Goal: Complete application form

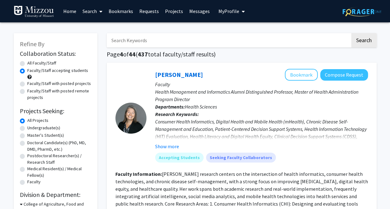
click at [118, 15] on link "Bookmarks" at bounding box center [120, 11] width 31 height 22
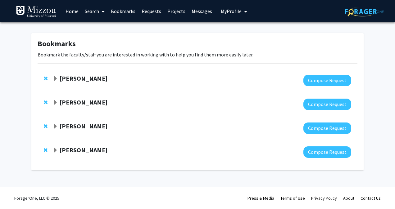
click at [55, 102] on span "Expand Carolyn Orbann Bookmark" at bounding box center [55, 102] width 5 height 5
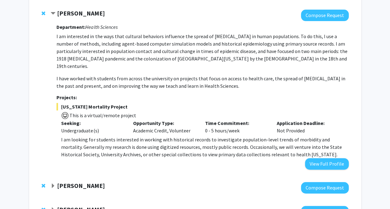
scroll to position [135, 0]
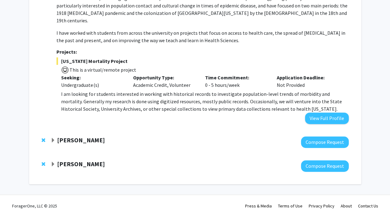
click at [53, 162] on span "Expand Michelle Teti Bookmark" at bounding box center [53, 164] width 5 height 5
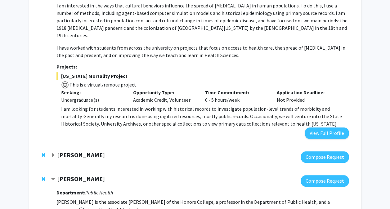
scroll to position [119, 0]
click at [51, 153] on span "Expand Crystal Lim Bookmark" at bounding box center [53, 155] width 5 height 5
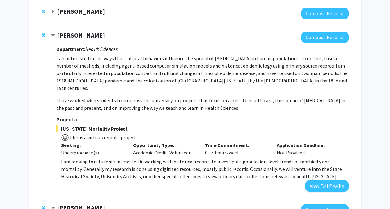
scroll to position [66, 0]
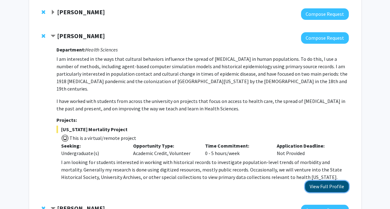
click at [327, 181] on button "View Full Profile" at bounding box center [327, 186] width 44 height 11
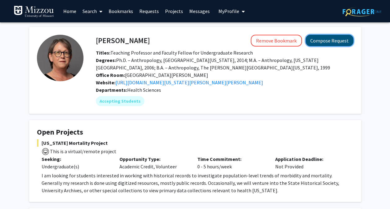
click at [329, 41] on button "Compose Request" at bounding box center [330, 40] width 48 height 11
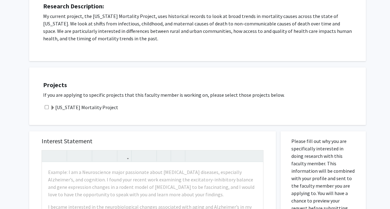
scroll to position [108, 0]
click at [91, 106] on label "[US_STATE] Mortality Project" at bounding box center [84, 106] width 68 height 7
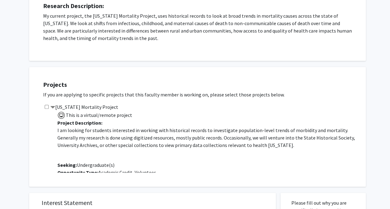
click at [47, 107] on input "checkbox" at bounding box center [47, 107] width 4 height 4
checkbox input "true"
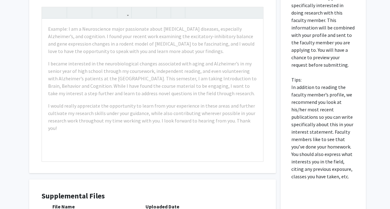
scroll to position [398, 0]
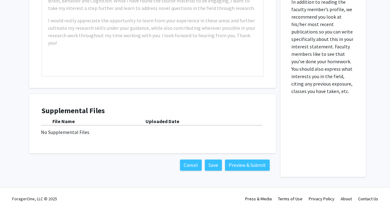
click at [72, 131] on div "No Supplemental Files" at bounding box center [152, 131] width 223 height 7
click at [78, 118] on div "File Name" at bounding box center [98, 121] width 93 height 7
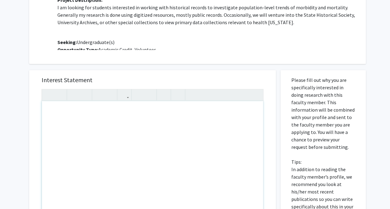
scroll to position [229, 0]
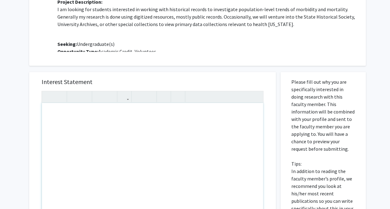
click at [185, 115] on div "Note to users with screen readers: Please press Alt+0 or Option+0 to deactivate…" at bounding box center [152, 174] width 221 height 142
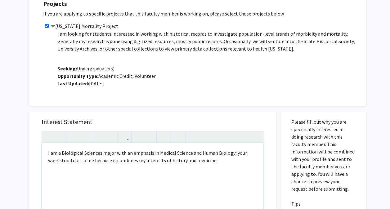
scroll to position [0, 0]
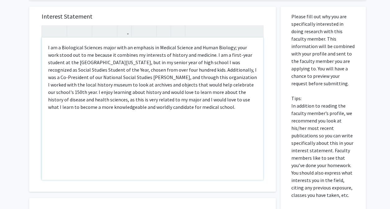
scroll to position [292, 0]
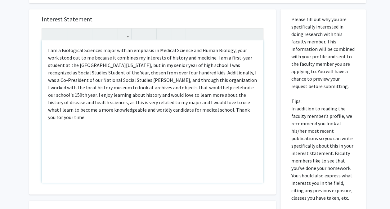
type textarea "I am a Biological Sciences major with an emphasis in Medical Science and Human …"
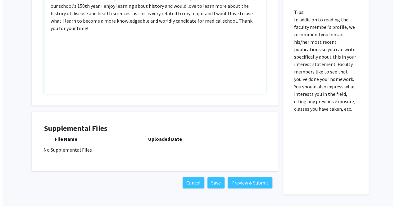
scroll to position [398, 0]
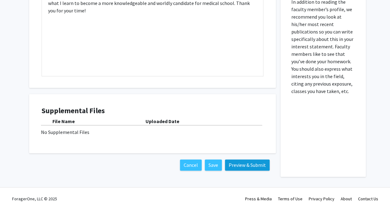
click at [257, 164] on button "Preview & Submit" at bounding box center [247, 164] width 45 height 11
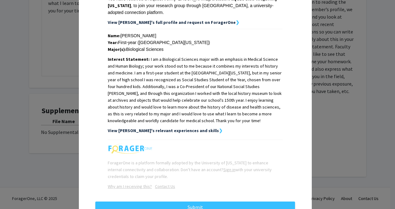
scroll to position [132, 0]
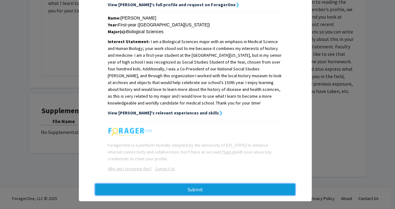
click at [209, 184] on button "Submit" at bounding box center [194, 189] width 199 height 11
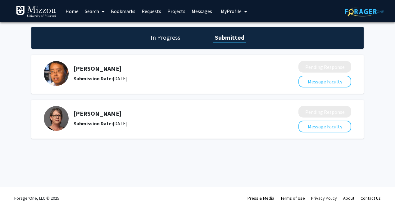
click at [241, 11] on span "My profile dropdown to access profile and logout" at bounding box center [244, 12] width 6 height 22
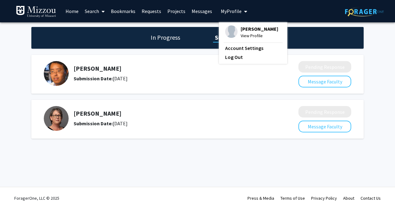
click at [261, 8] on div "Skip navigation Home Search Bookmarks Requests Projects Messages My Profile [PE…" at bounding box center [197, 11] width 372 height 22
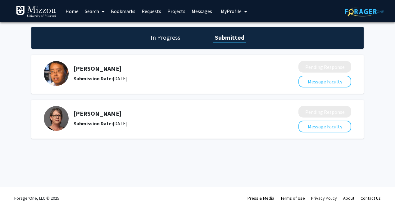
click at [197, 12] on link "Messages" at bounding box center [201, 11] width 27 height 22
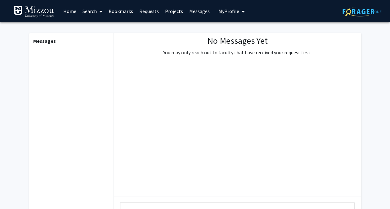
click at [145, 11] on link "Requests" at bounding box center [149, 11] width 26 height 22
